Goal: Transaction & Acquisition: Book appointment/travel/reservation

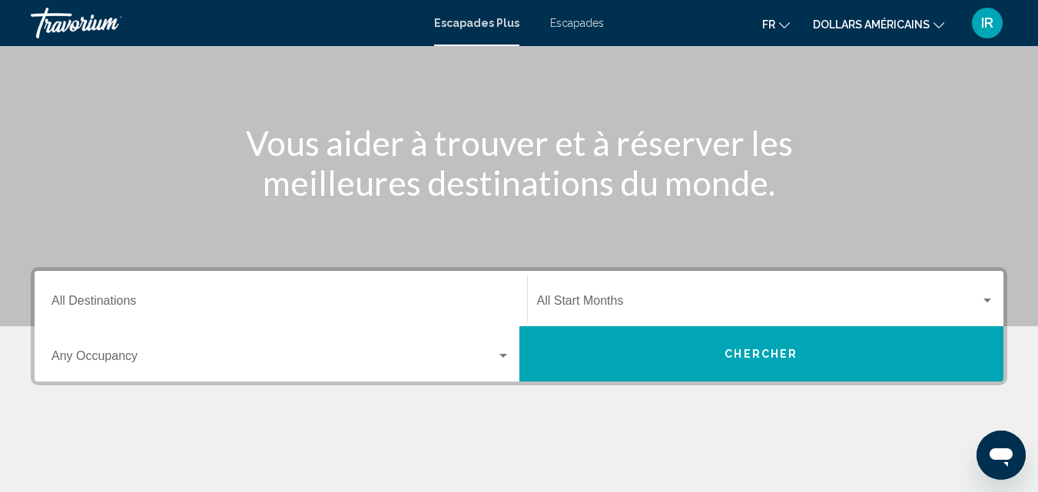
scroll to position [137, 0]
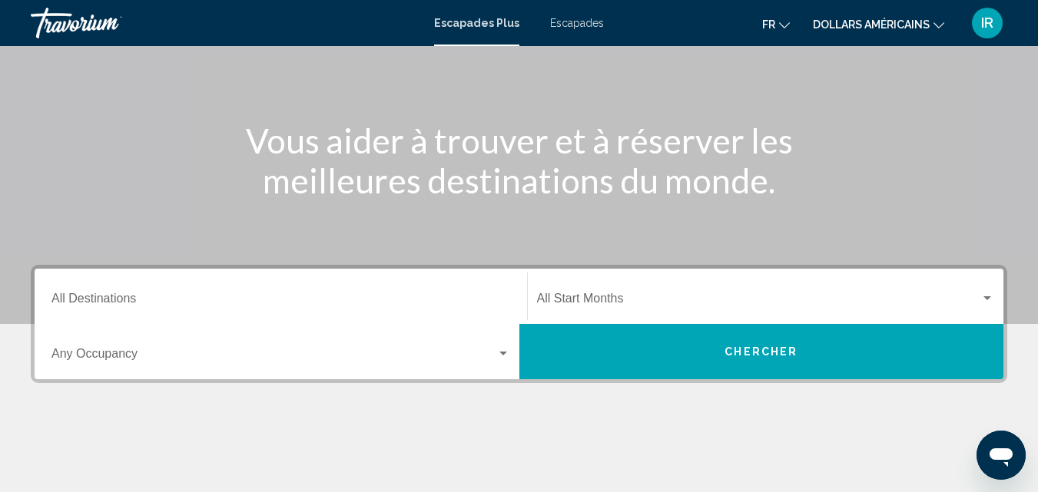
click at [937, 16] on button "dollars américains USD ($) MXN (Mex$) CAD (Can$) GBP (£) EUR (€) AUD (A$) NZD (…" at bounding box center [878, 24] width 131 height 22
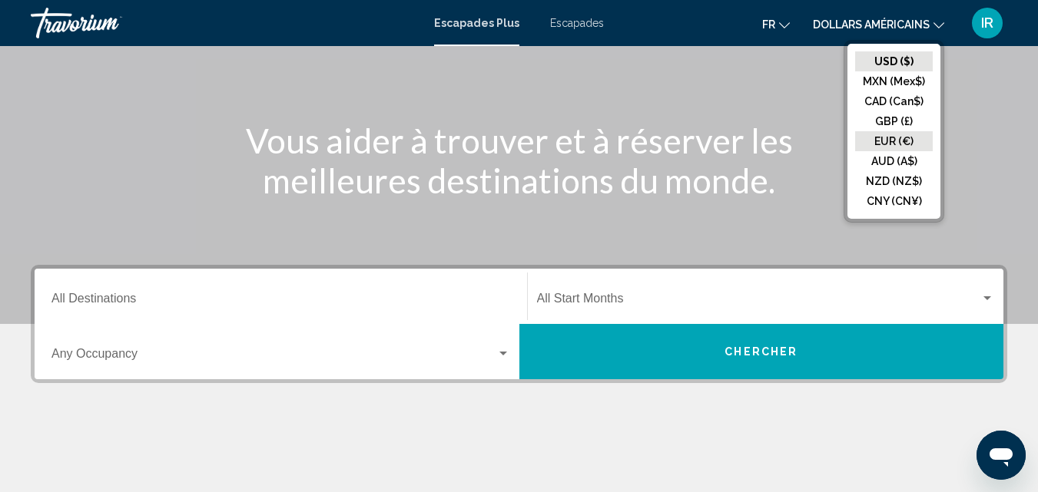
click at [877, 141] on button "EUR (€)" at bounding box center [894, 141] width 78 height 20
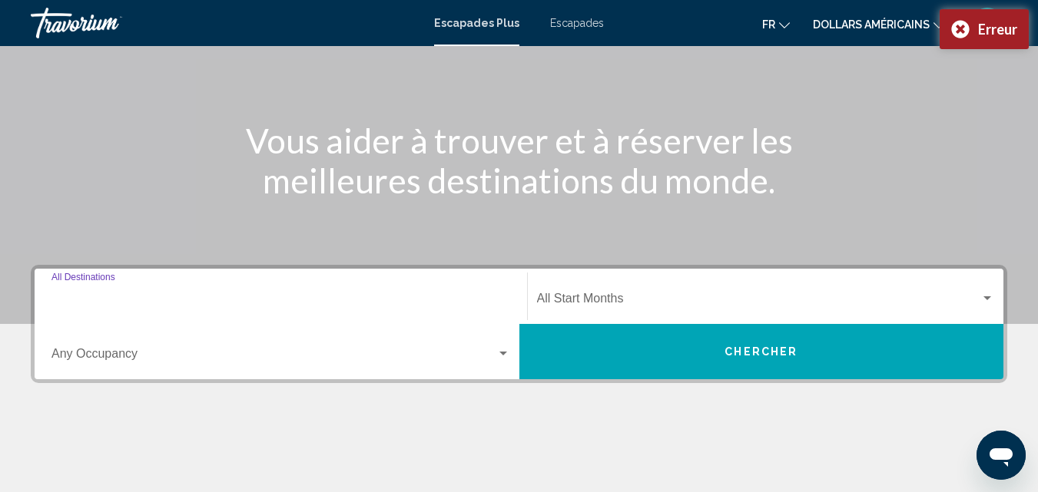
click at [237, 295] on input "Destination All Destinations" at bounding box center [280, 302] width 459 height 14
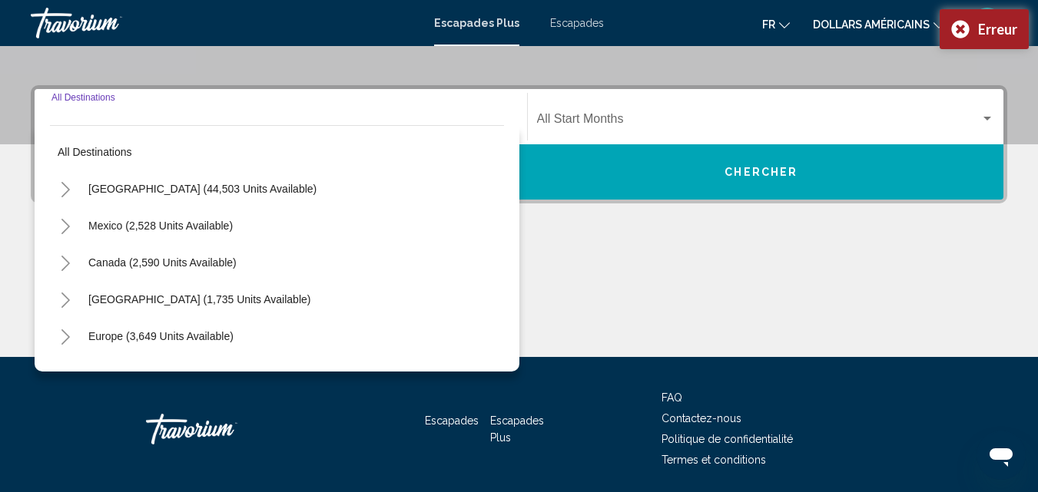
scroll to position [352, 0]
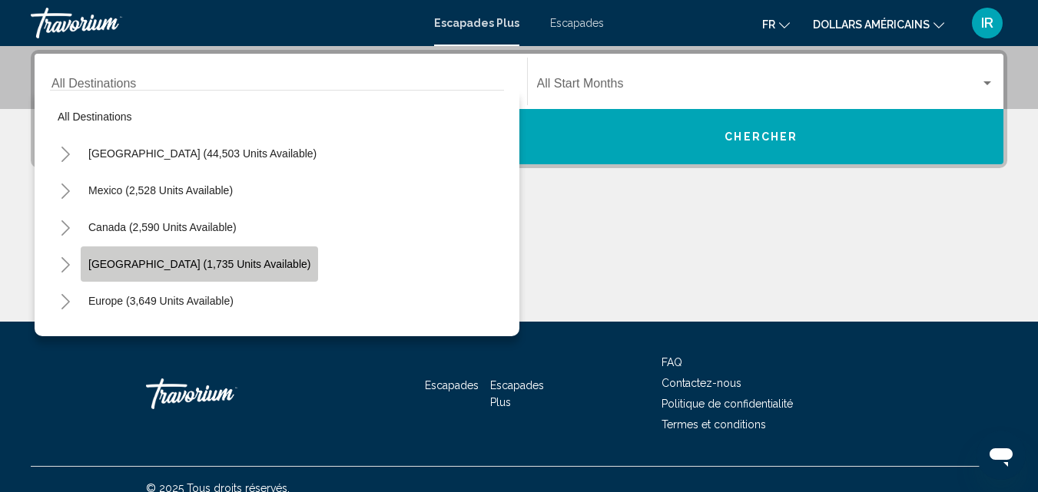
click at [204, 269] on span "[GEOGRAPHIC_DATA] (1,735 units available)" at bounding box center [199, 264] width 222 height 12
type input "**********"
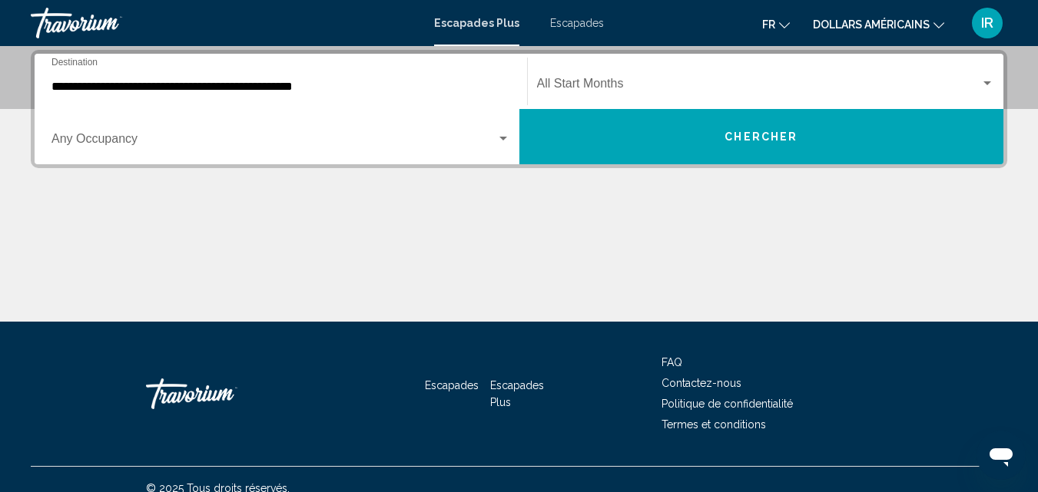
click at [476, 149] on div "Occupancy Any Occupancy" at bounding box center [280, 137] width 459 height 48
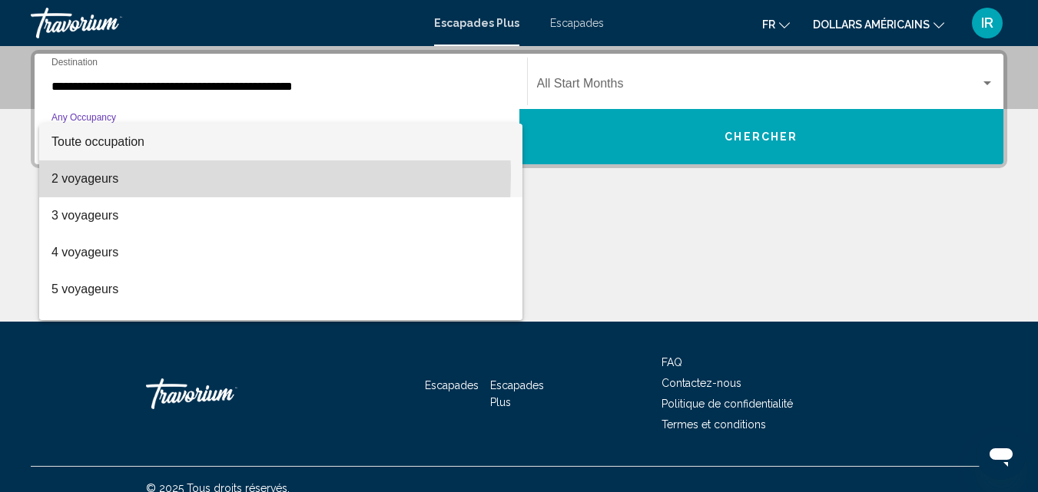
click at [110, 175] on font "2 voyageurs" at bounding box center [84, 178] width 67 height 13
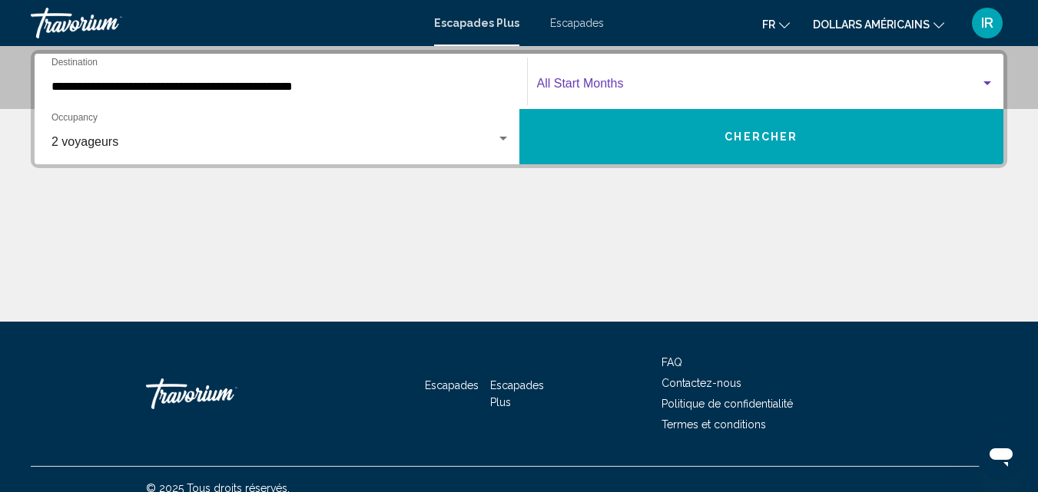
click at [614, 84] on span "Widget de recherche" at bounding box center [759, 87] width 444 height 14
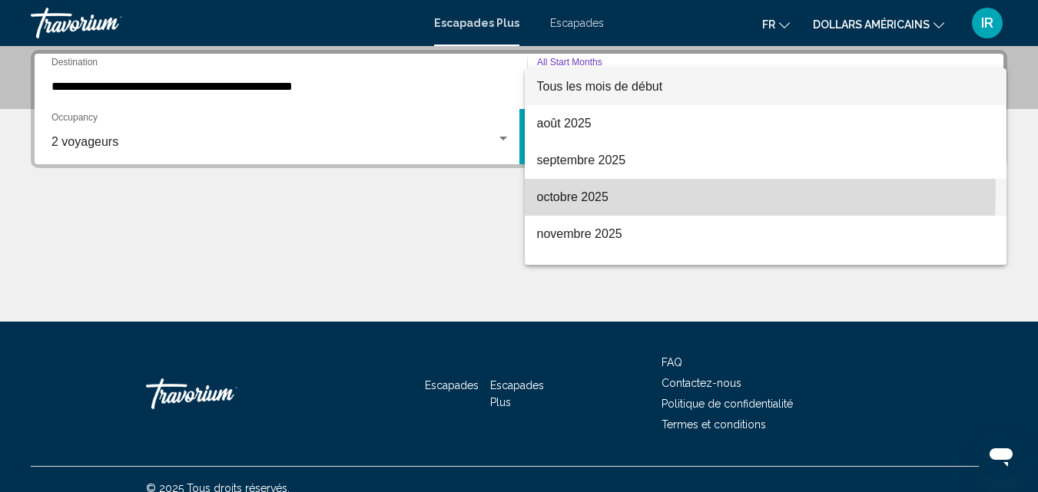
click at [567, 192] on font "octobre 2025" at bounding box center [572, 197] width 71 height 13
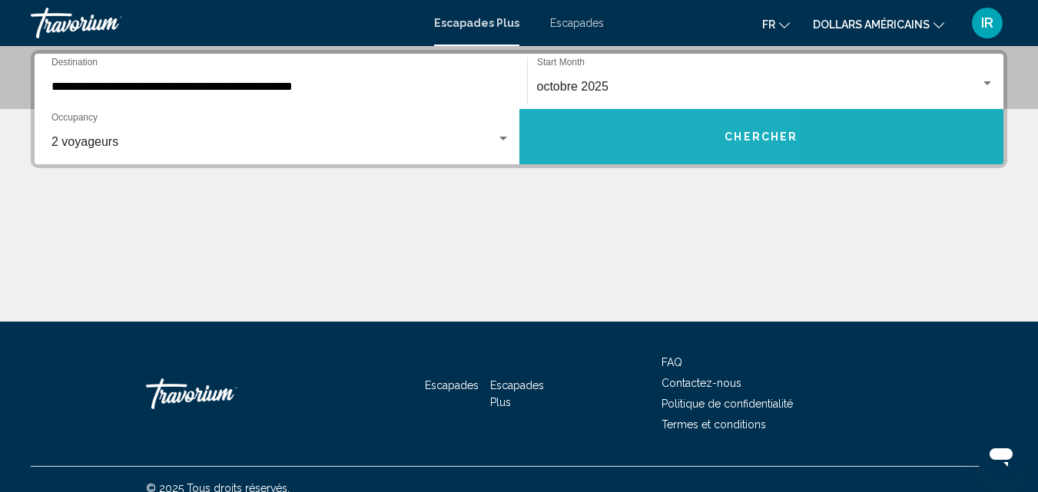
click at [610, 156] on button "Chercher" at bounding box center [761, 136] width 485 height 55
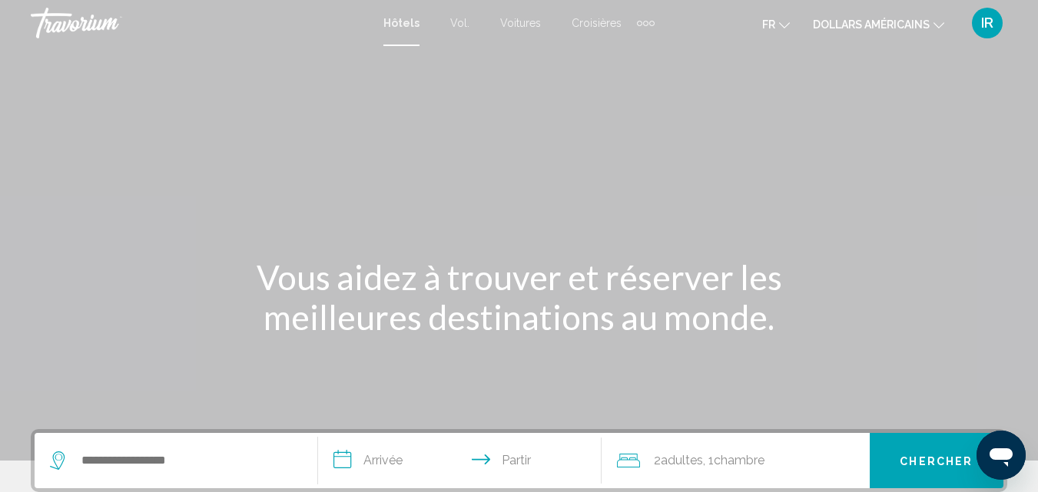
click at [639, 22] on div "Éléments de navigation supplémentaires" at bounding box center [639, 23] width 5 height 5
click at [983, 18] on font "IR" at bounding box center [987, 23] width 12 height 16
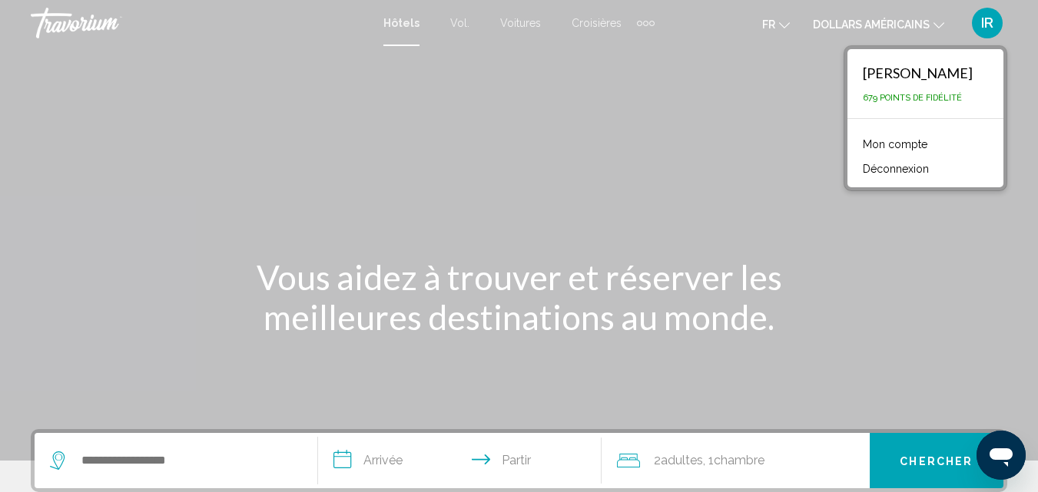
click at [887, 136] on link "Mon compte" at bounding box center [895, 144] width 80 height 20
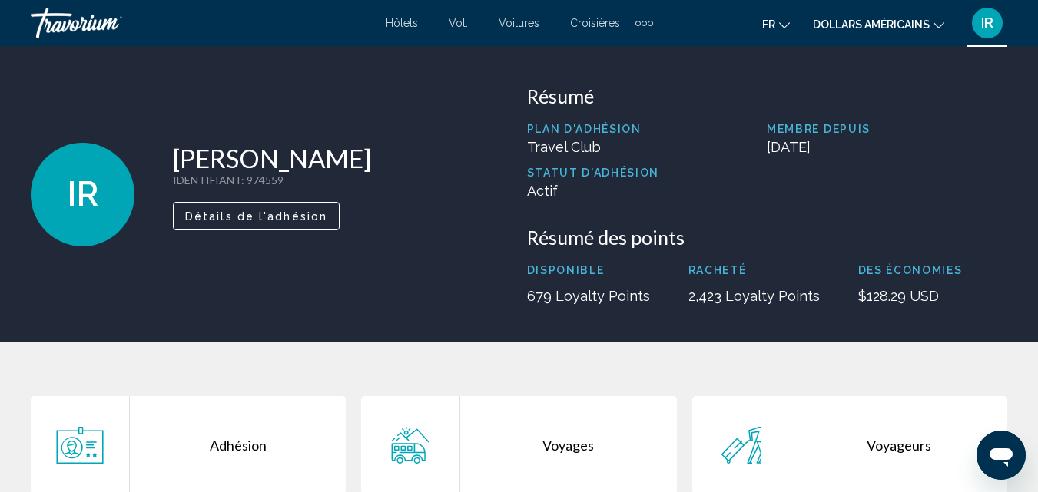
click at [549, 452] on div "Voyages" at bounding box center [568, 445] width 216 height 98
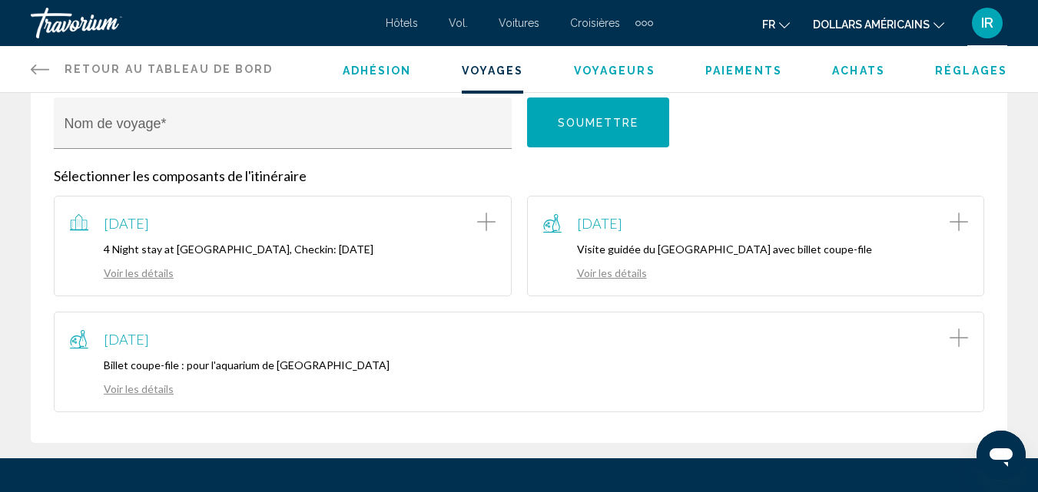
scroll to position [213, 0]
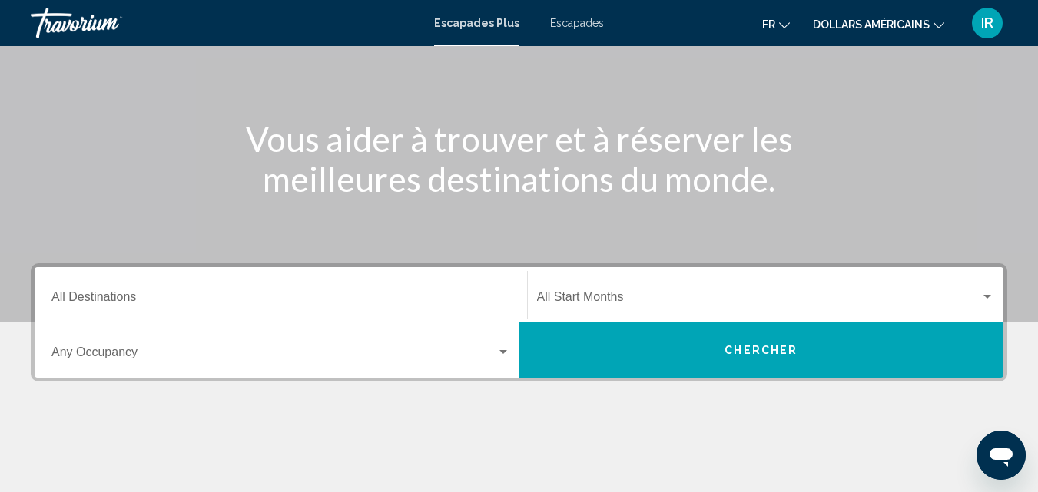
scroll to position [144, 0]
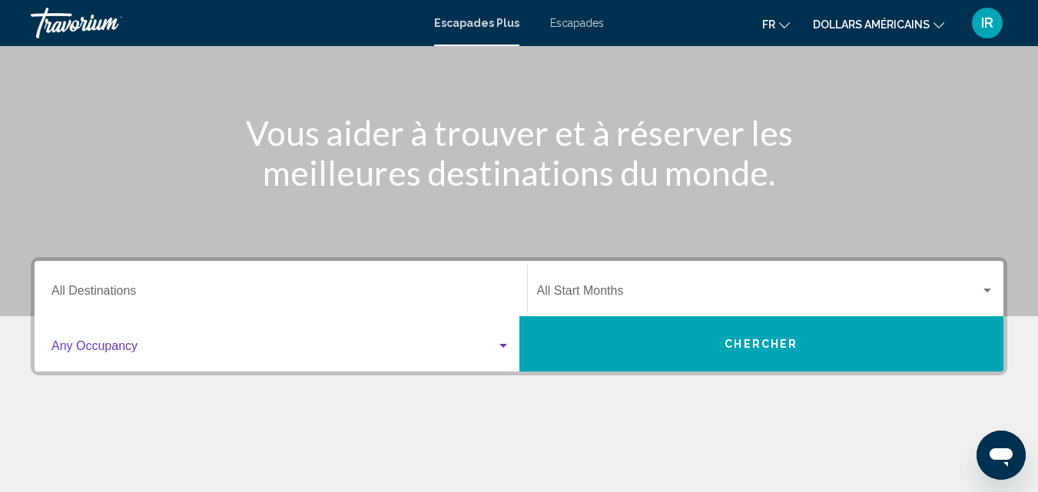
click at [438, 344] on span "Widget de recherche" at bounding box center [273, 350] width 445 height 14
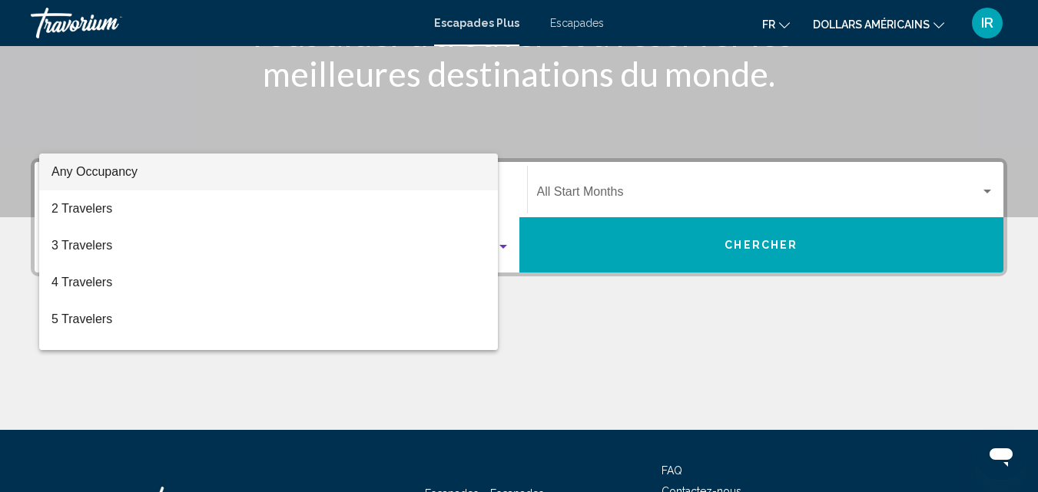
scroll to position [352, 0]
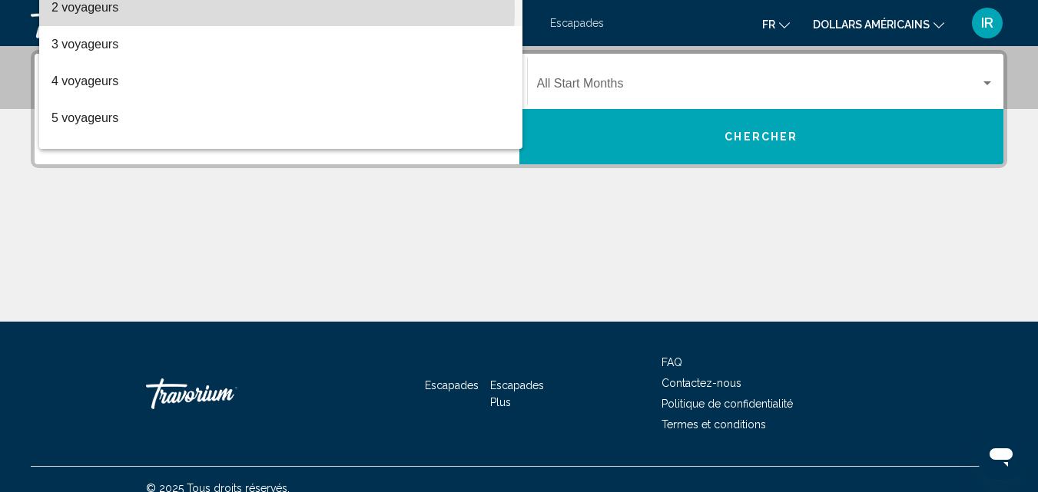
click at [277, 10] on span "2 voyageurs" at bounding box center [280, 7] width 459 height 37
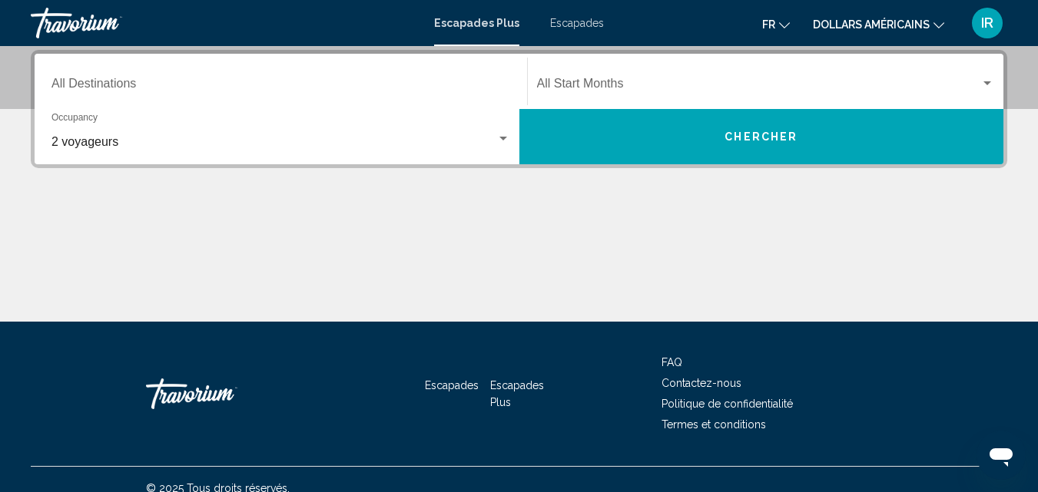
click at [265, 75] on div "Destination All Destinations" at bounding box center [280, 82] width 459 height 48
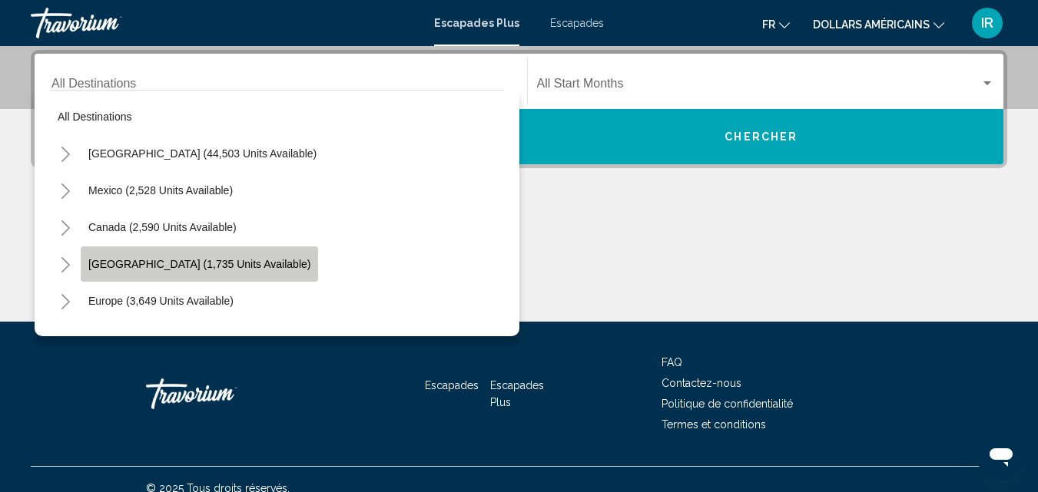
click at [182, 260] on span "Caribbean & Atlantic Islands (1,735 units available)" at bounding box center [199, 264] width 222 height 12
type input "**********"
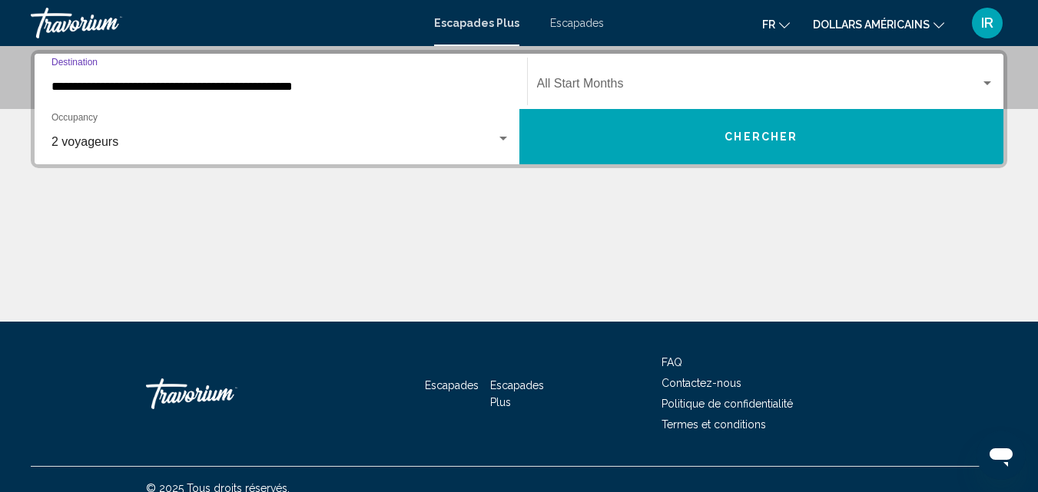
click at [641, 74] on div "Start Month All Start Months" at bounding box center [766, 82] width 458 height 48
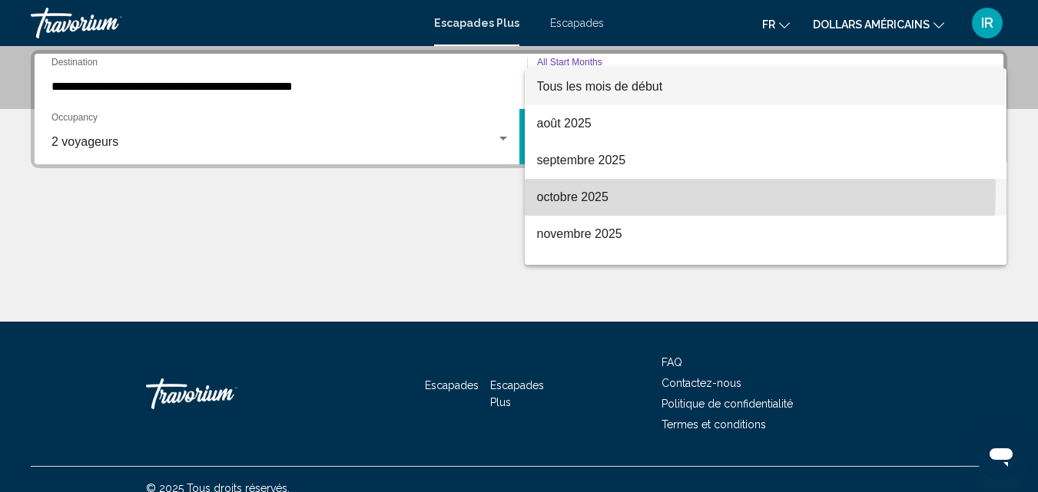
click at [569, 191] on font "octobre 2025" at bounding box center [572, 197] width 71 height 13
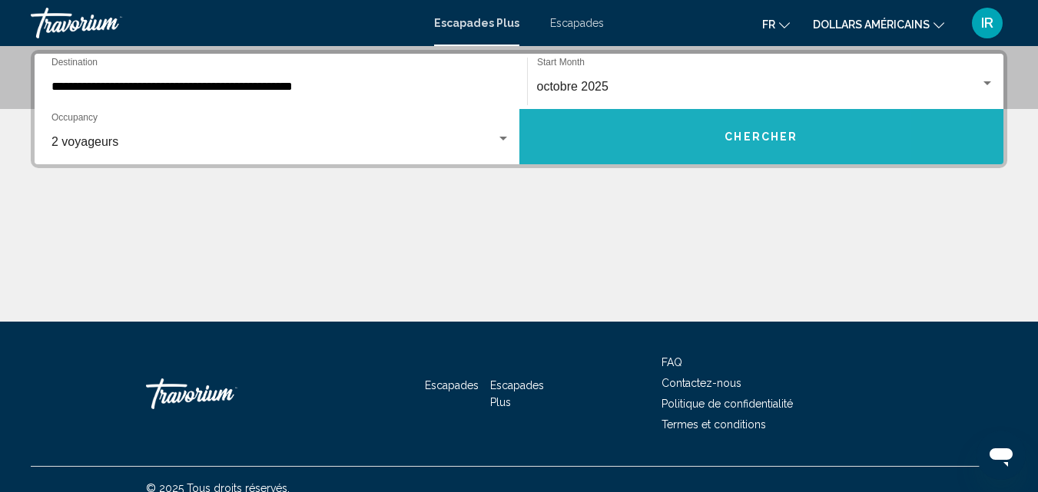
click at [665, 150] on button "Chercher" at bounding box center [761, 136] width 485 height 55
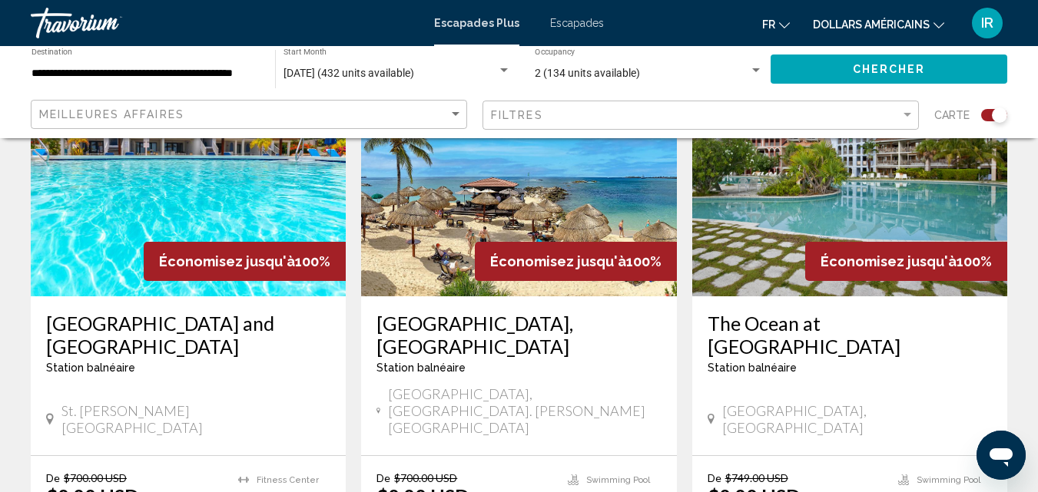
scroll to position [1207, 0]
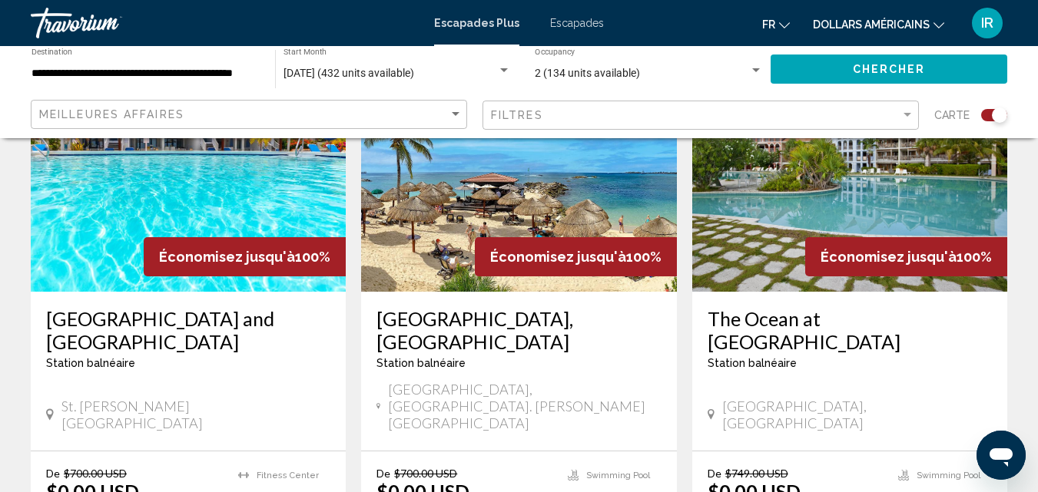
click at [762, 307] on h3 "The Ocean at Taino Beach" at bounding box center [850, 330] width 284 height 46
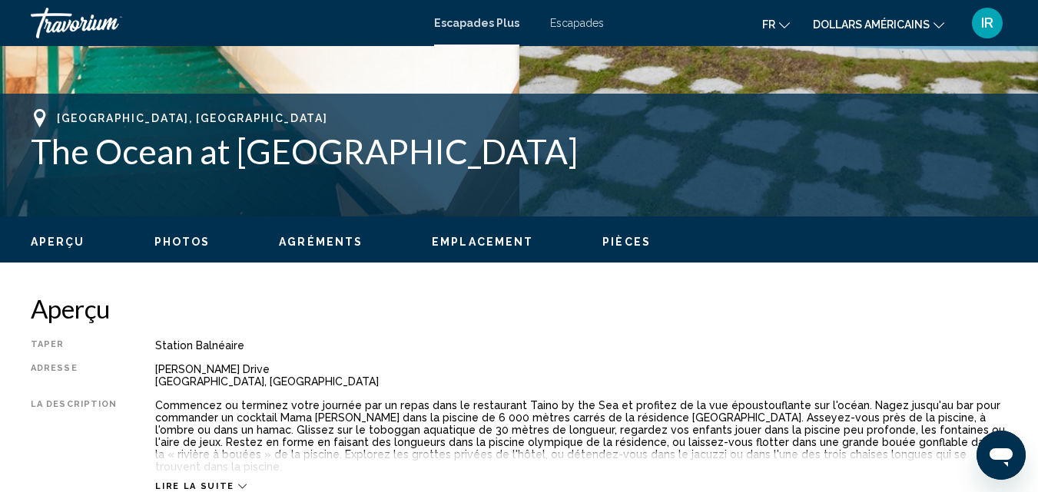
scroll to position [664, 0]
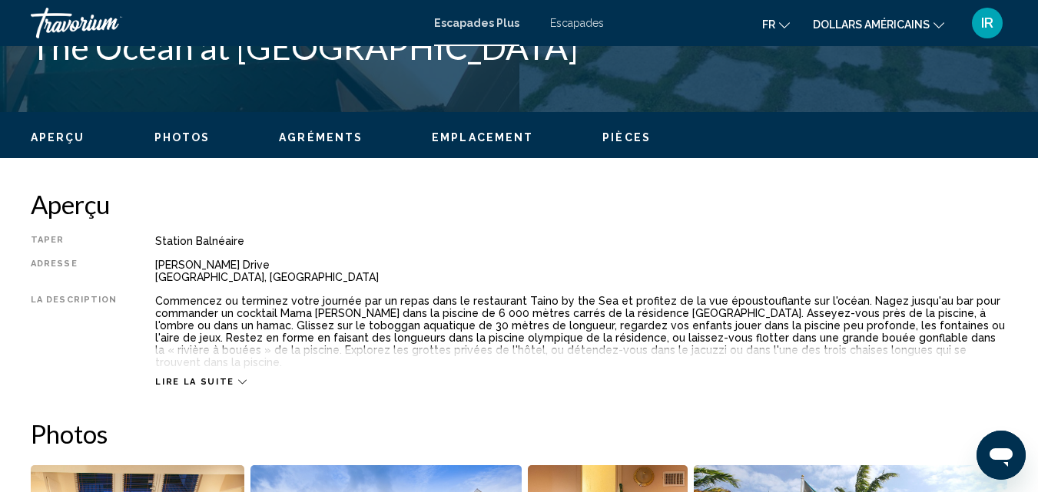
click at [238, 378] on icon "Contenu principal" at bounding box center [242, 382] width 8 height 8
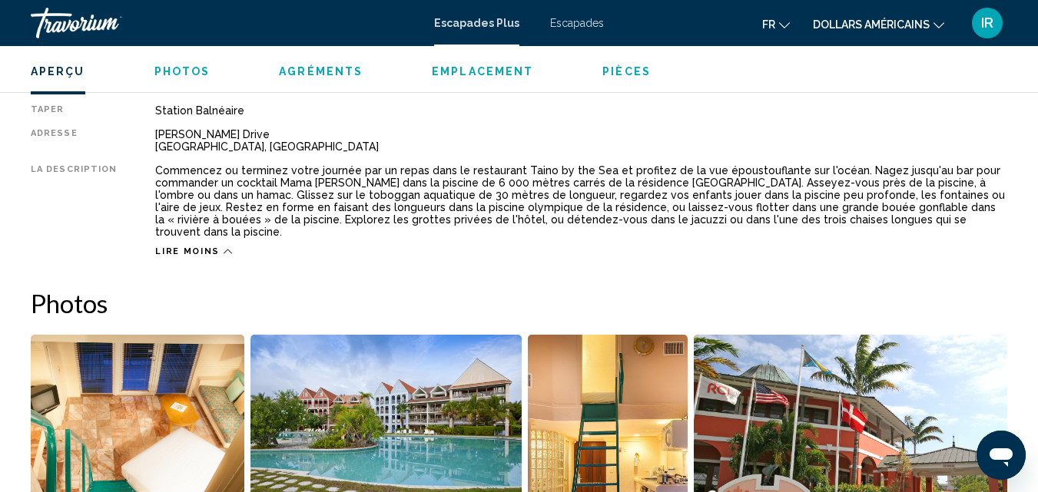
scroll to position [821, 0]
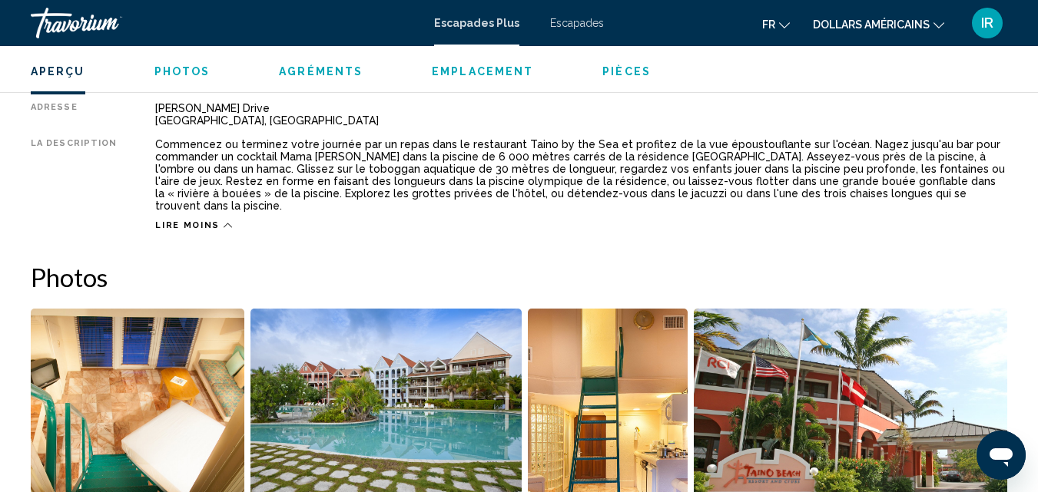
click at [177, 71] on span "Photos" at bounding box center [182, 71] width 56 height 12
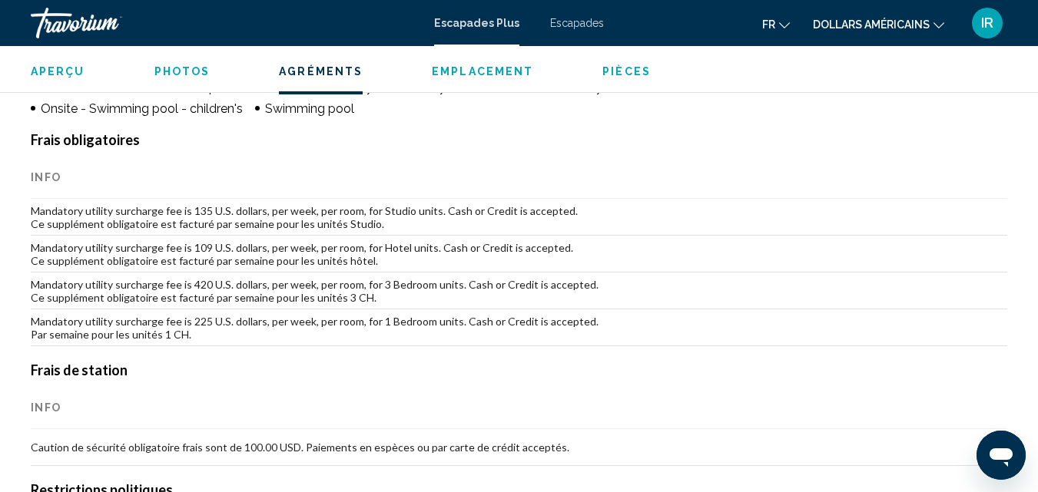
scroll to position [1660, 0]
